Goal: Task Accomplishment & Management: Use online tool/utility

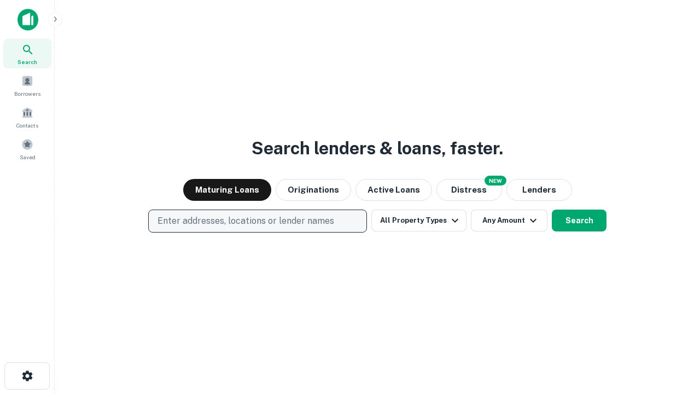
click at [257, 221] on p "Enter addresses, locations or lender names" at bounding box center [245, 220] width 177 height 13
type input "**********"
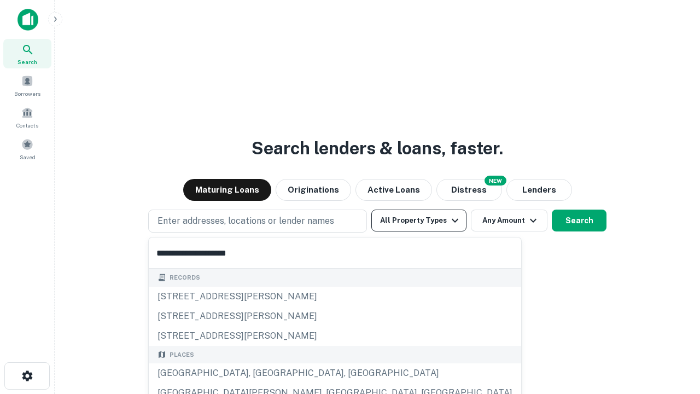
click at [261, 373] on div "[GEOGRAPHIC_DATA], [GEOGRAPHIC_DATA], [GEOGRAPHIC_DATA]" at bounding box center [335, 373] width 372 height 20
click at [419, 220] on button "All Property Types" at bounding box center [418, 220] width 95 height 22
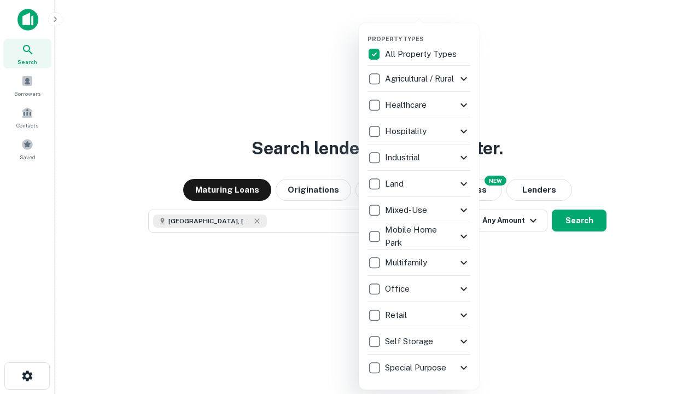
click at [427, 32] on button "button" at bounding box center [427, 32] width 120 height 1
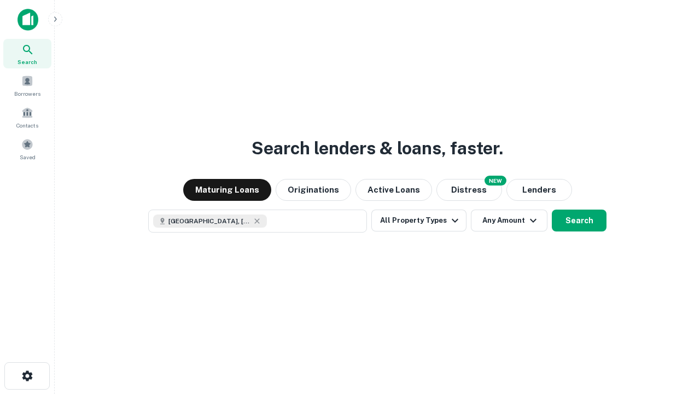
scroll to position [17, 0]
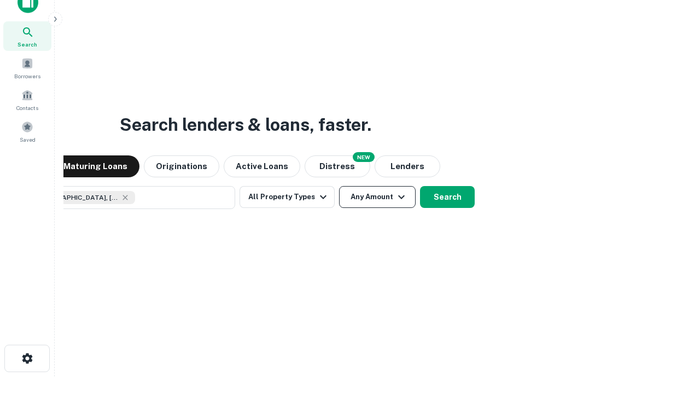
click at [339, 186] on button "Any Amount" at bounding box center [377, 197] width 77 height 22
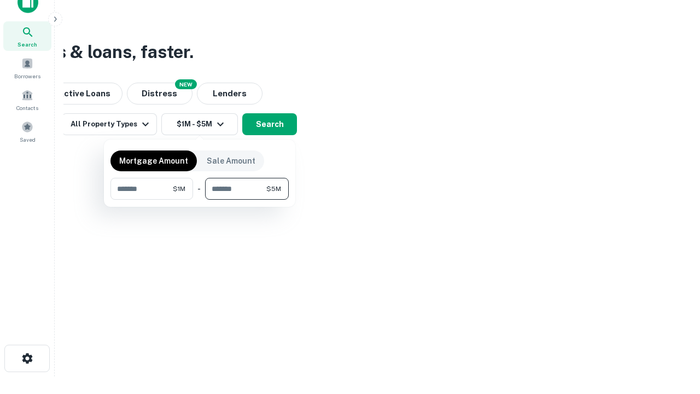
type input "*******"
click at [200, 200] on button "button" at bounding box center [199, 200] width 178 height 1
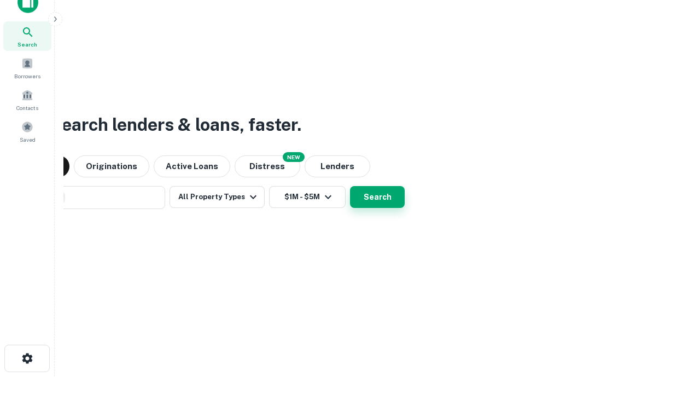
click at [350, 186] on button "Search" at bounding box center [377, 197] width 55 height 22
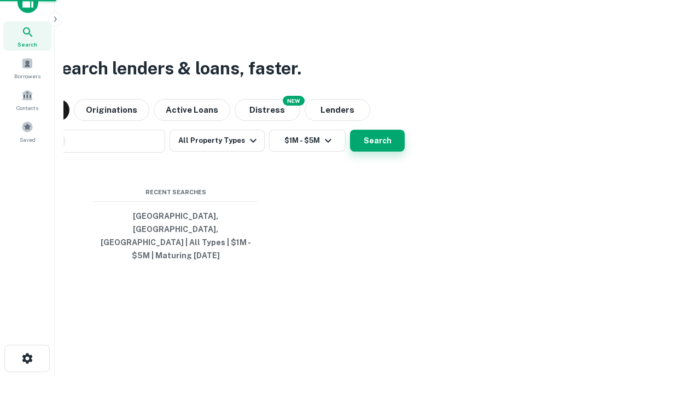
scroll to position [36, 309]
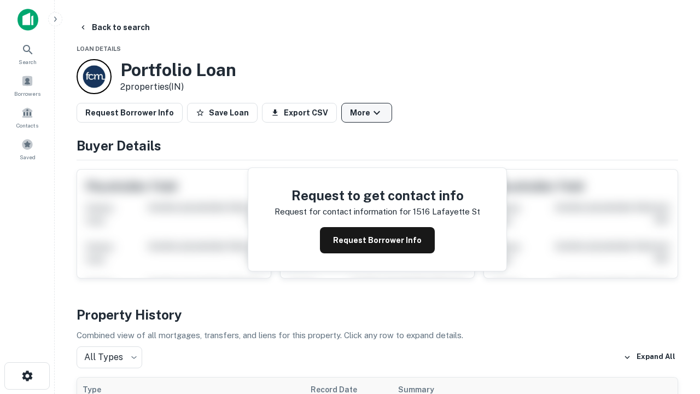
click at [366, 113] on button "More" at bounding box center [366, 113] width 51 height 20
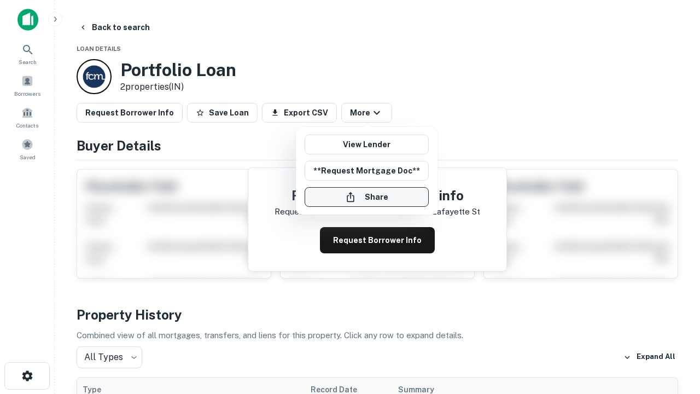
click at [366, 197] on button "Share" at bounding box center [366, 197] width 124 height 20
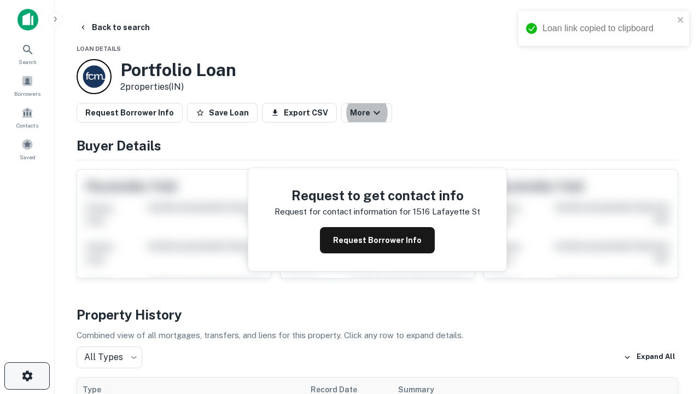
click at [27, 376] on icon "button" at bounding box center [27, 375] width 13 height 13
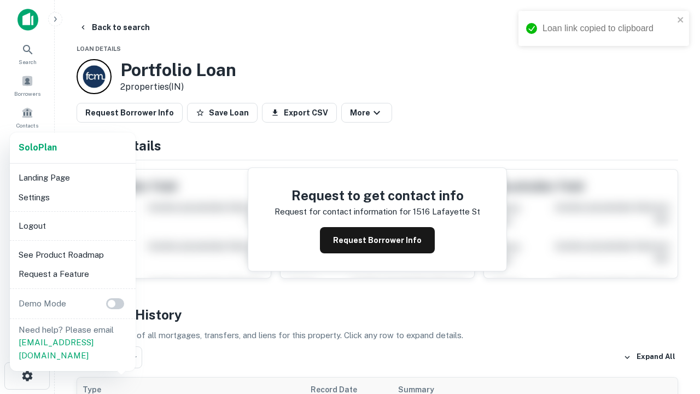
click at [72, 225] on li "Logout" at bounding box center [72, 226] width 117 height 20
